Goal: Information Seeking & Learning: Learn about a topic

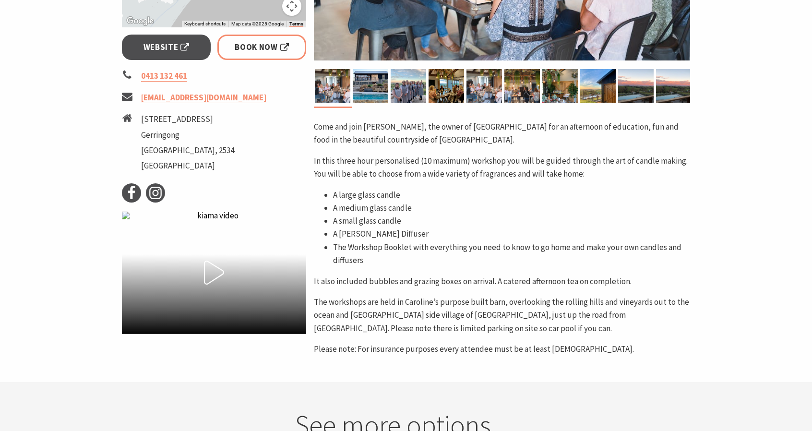
scroll to position [364, 0]
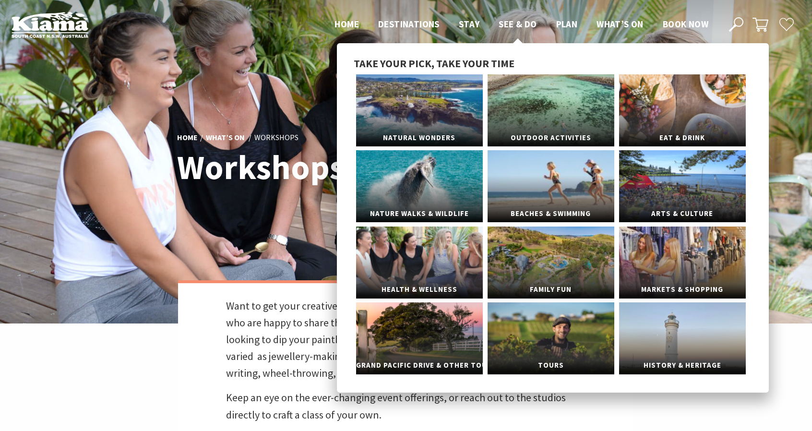
click at [518, 21] on span "See & Do" at bounding box center [518, 24] width 38 height 12
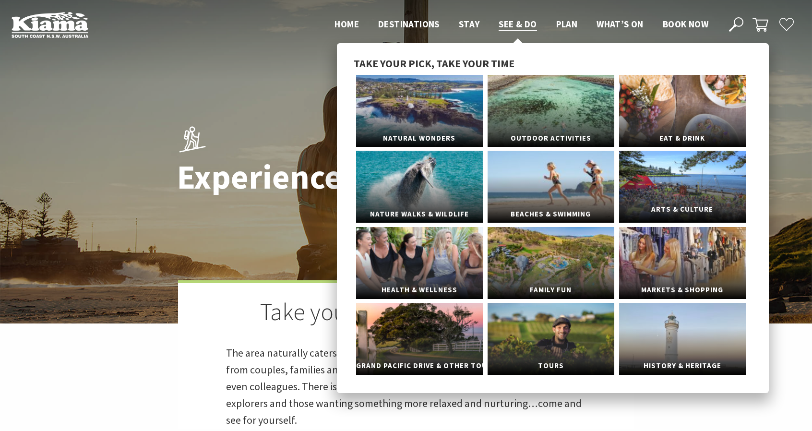
click at [644, 201] on span "Arts & Culture" at bounding box center [682, 210] width 127 height 18
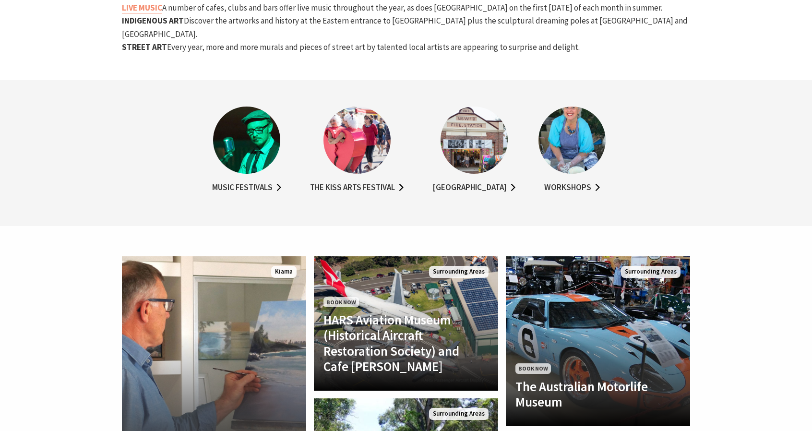
scroll to position [779, 0]
click at [243, 121] on img at bounding box center [246, 139] width 67 height 67
click at [251, 180] on link "Music Festivals" at bounding box center [246, 187] width 69 height 14
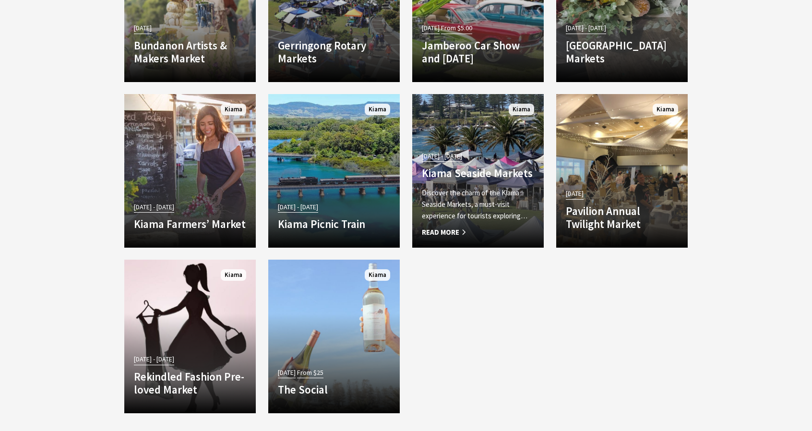
scroll to position [1793, 0]
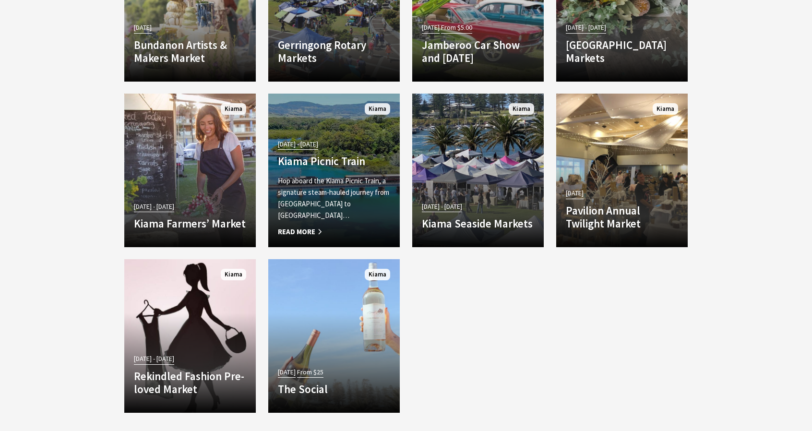
click at [317, 214] on p "Hop aboard the Kiama Picnic Train, a signature steam-hauled journey from Sydney…" at bounding box center [334, 198] width 112 height 46
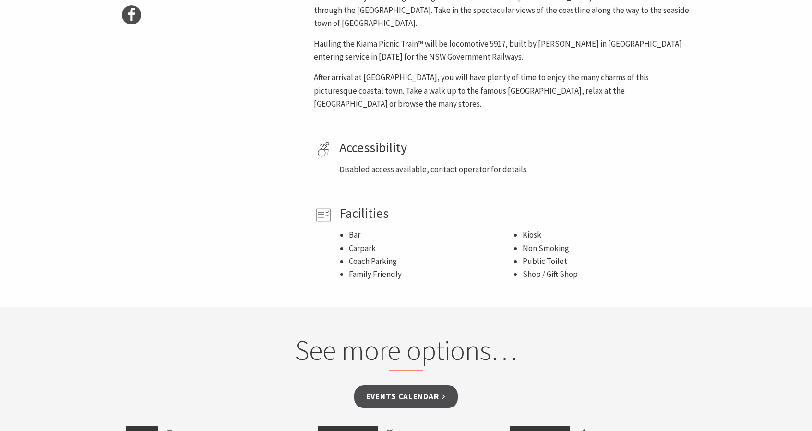
scroll to position [533, 0]
